Goal: Information Seeking & Learning: Check status

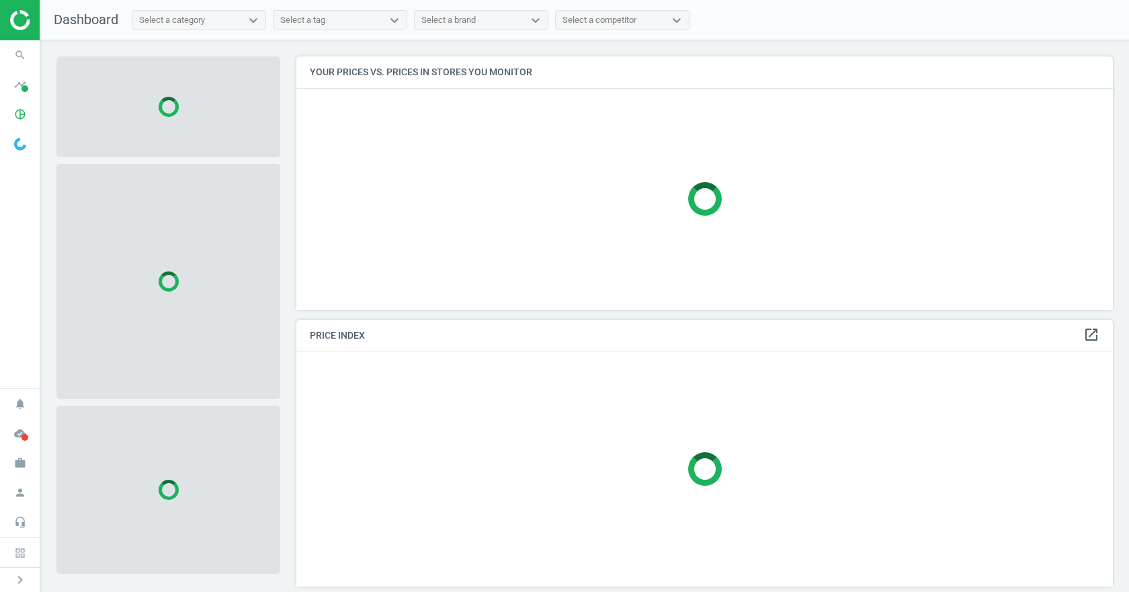
scroll to position [274, 828]
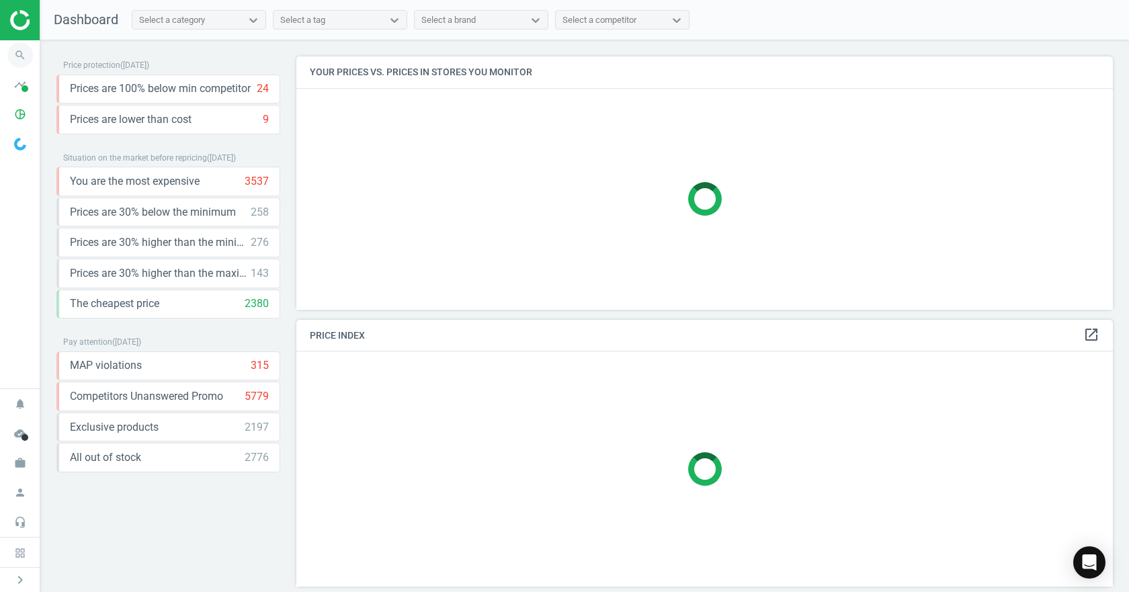
click at [30, 56] on icon "search" at bounding box center [20, 55] width 26 height 26
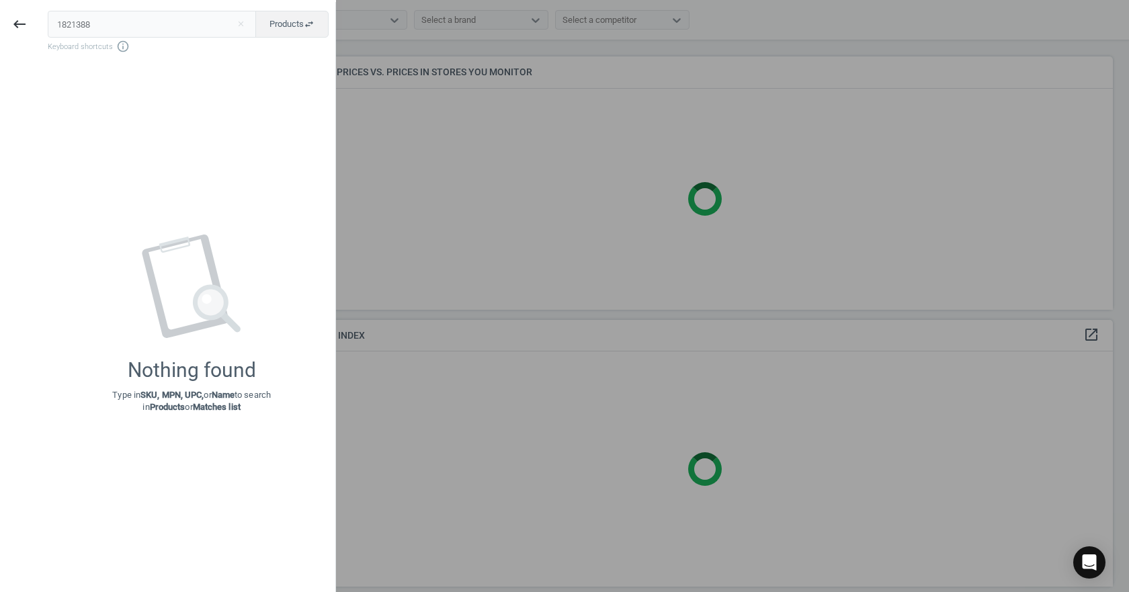
type input "1821388"
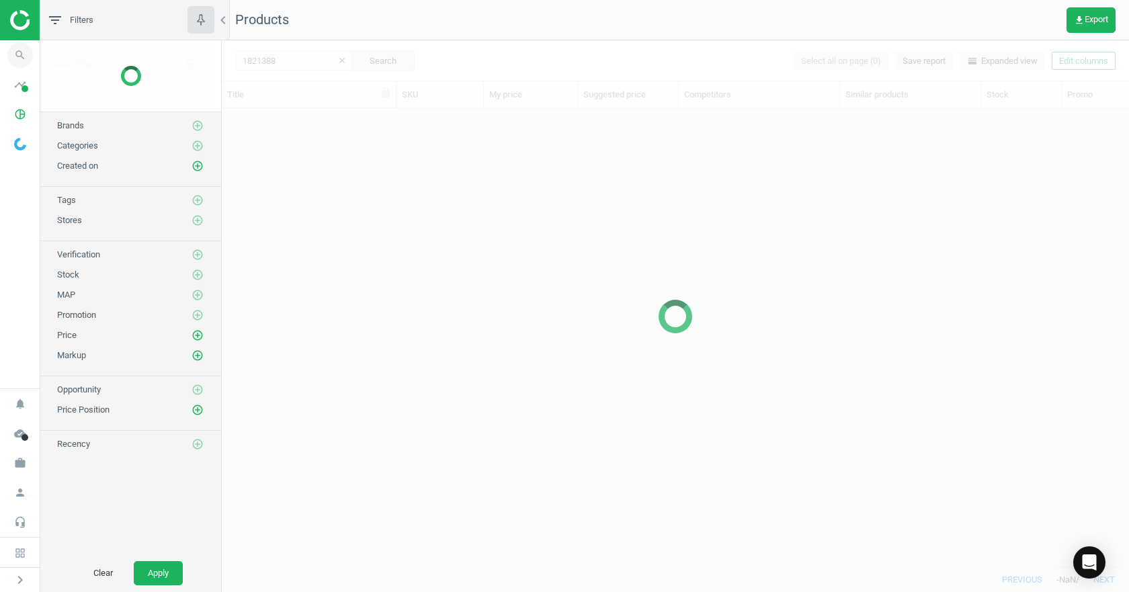
scroll to position [438, 897]
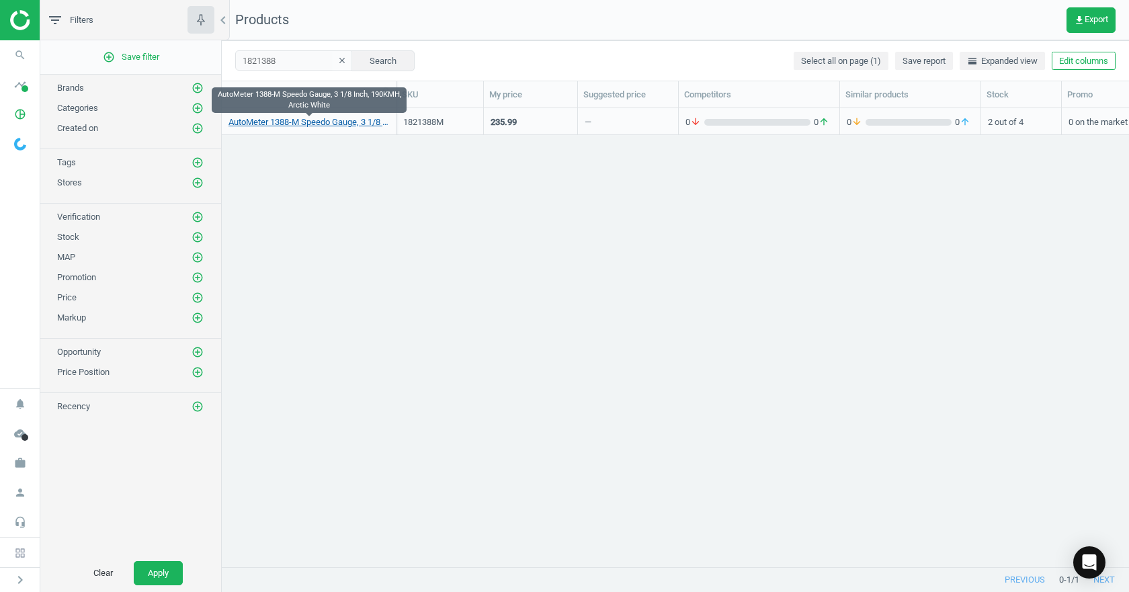
click at [310, 121] on link "AutoMeter 1388-M Speedo Gauge, 3 1/8 Inch, 190KMH, Arctic White" at bounding box center [309, 122] width 161 height 12
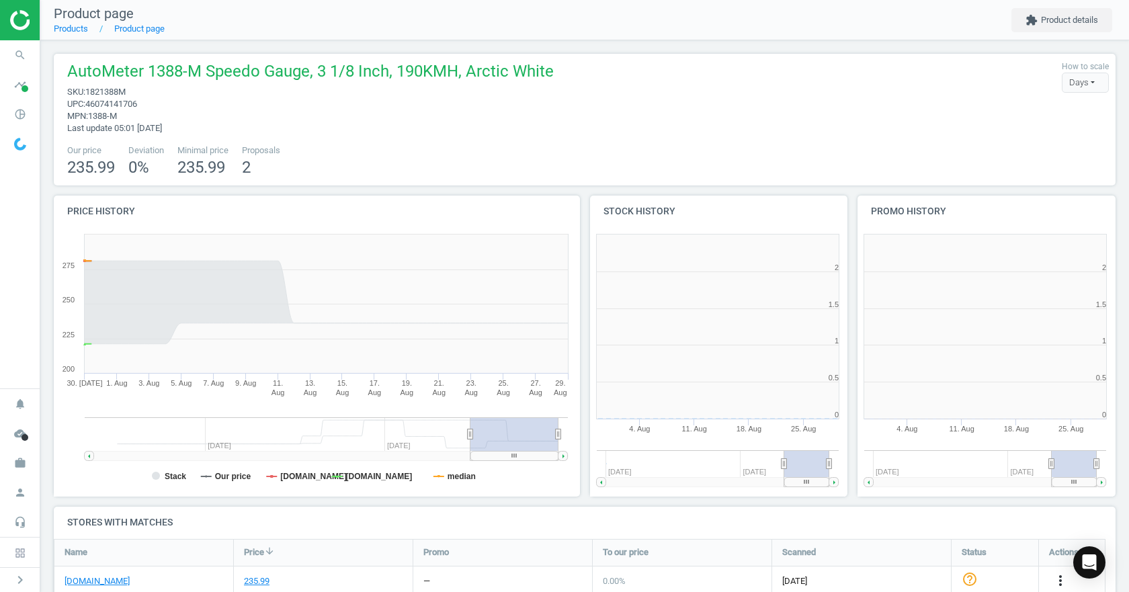
scroll to position [290, 276]
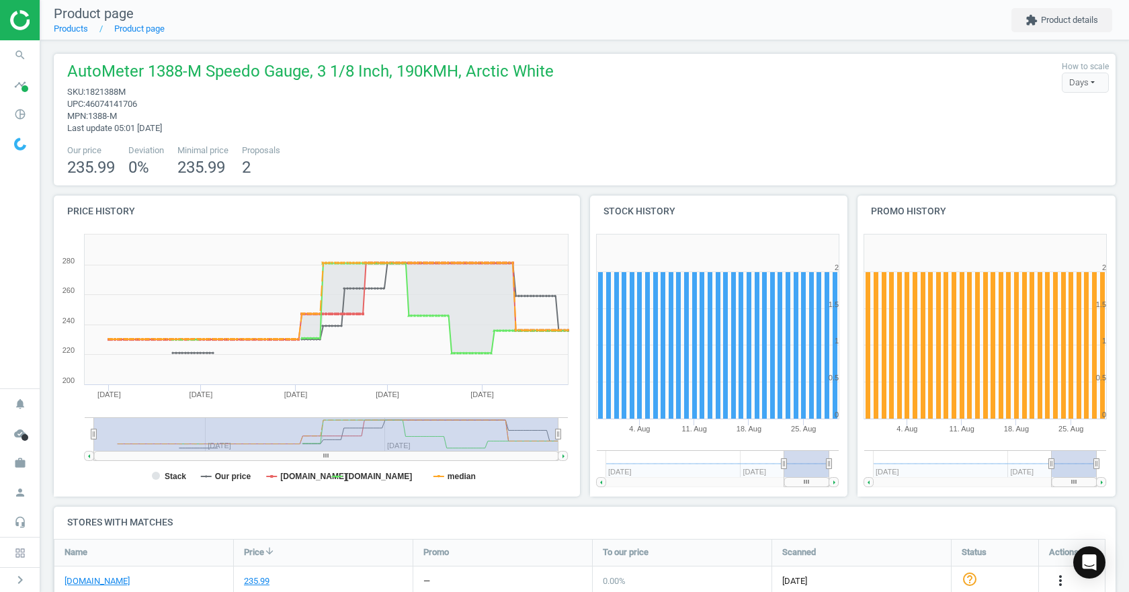
drag, startPoint x: 469, startPoint y: 434, endPoint x: -35, endPoint y: 391, distance: 505.3
click at [0, 391] on html "Group 2 Created with Sketch. ic/cloud_download/grey600 Created with Sketch. gra…" at bounding box center [564, 296] width 1129 height 592
drag, startPoint x: 558, startPoint y: 432, endPoint x: 604, endPoint y: 436, distance: 45.8
click at [603, 436] on div "Price history Created with Highstock 6.2.0 Stack Our price [DOMAIN_NAME] [DOMAI…" at bounding box center [585, 351] width 1072 height 311
click at [450, 475] on tspan "median" at bounding box center [462, 476] width 28 height 9
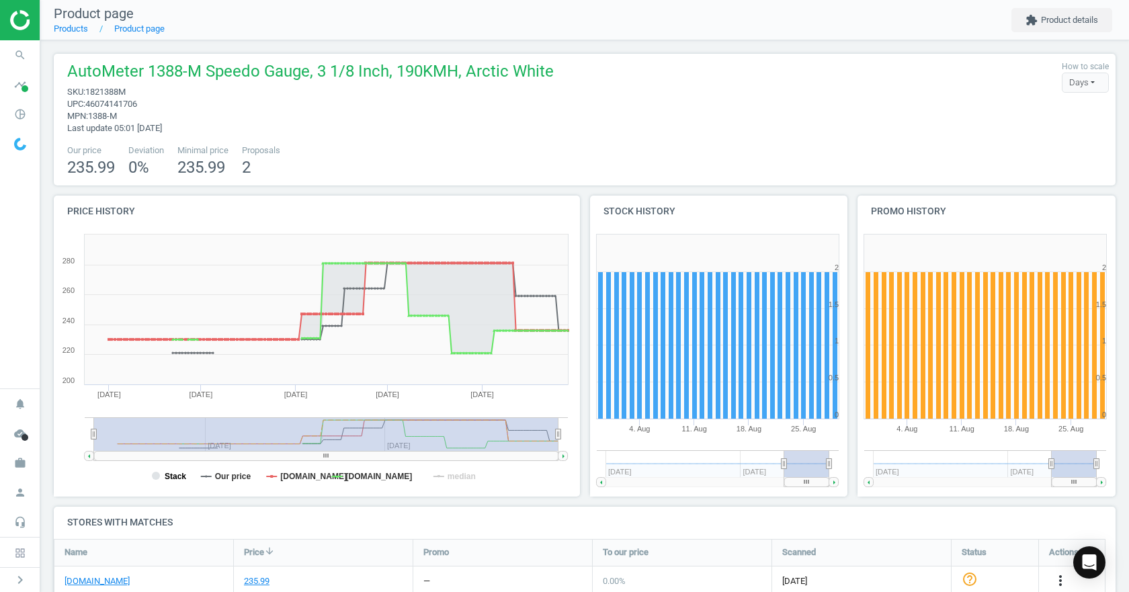
click at [175, 476] on tspan "Stack" at bounding box center [176, 476] width 22 height 9
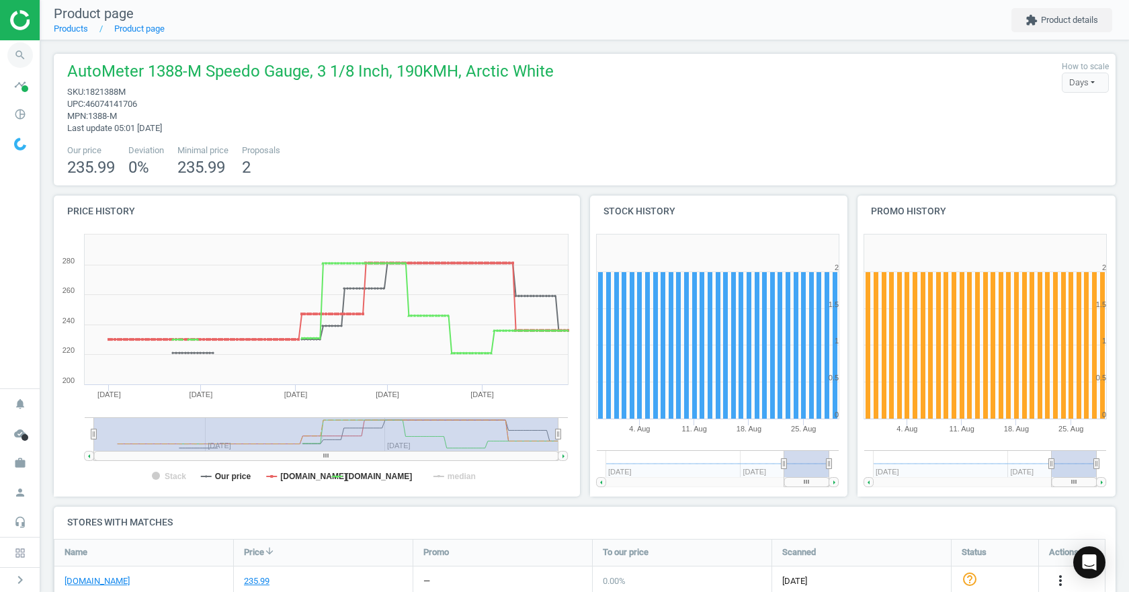
click at [24, 56] on icon "search" at bounding box center [20, 55] width 26 height 26
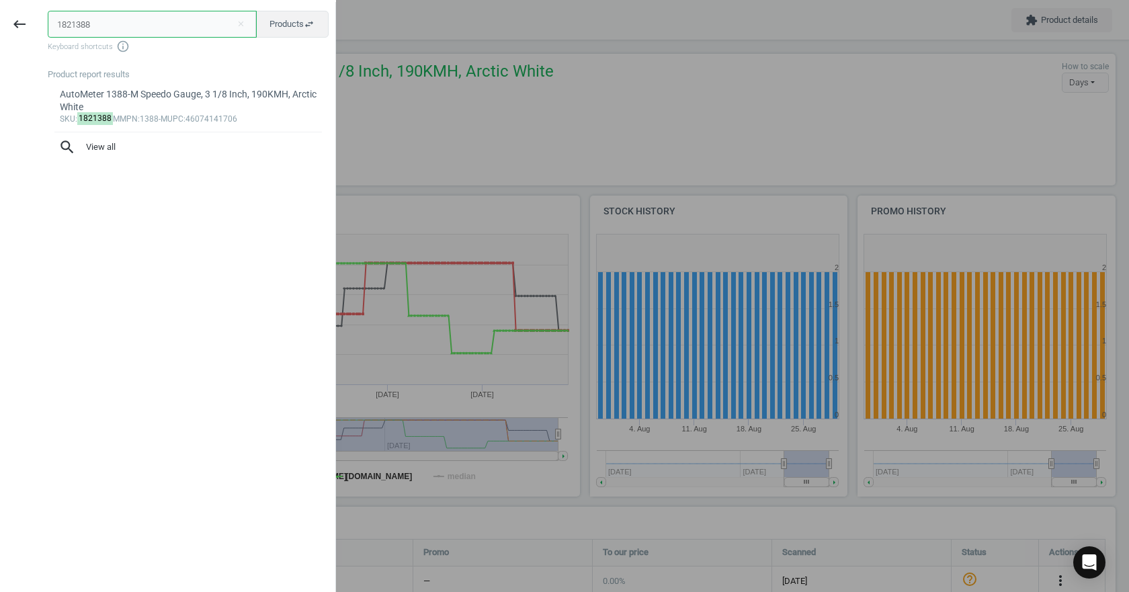
click at [101, 26] on input "1821388" at bounding box center [152, 24] width 209 height 27
